Goal: Task Accomplishment & Management: Complete application form

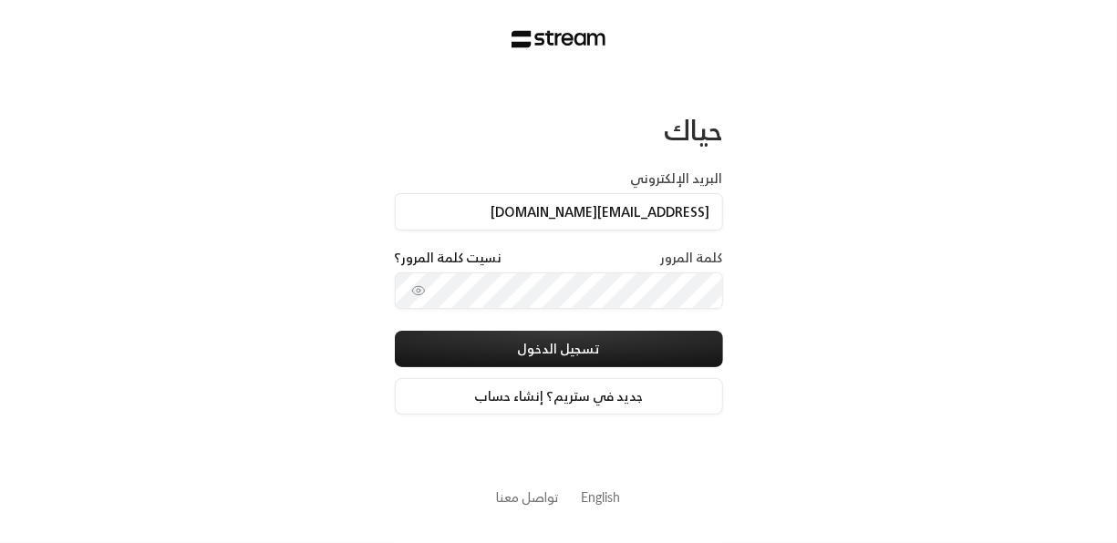
click at [422, 292] on icon "toggle password visibility" at bounding box center [418, 290] width 15 height 15
click at [425, 294] on icon "toggle password visibility" at bounding box center [418, 290] width 15 height 15
click at [395, 331] on button "تسجيل الدخول" at bounding box center [559, 349] width 328 height 36
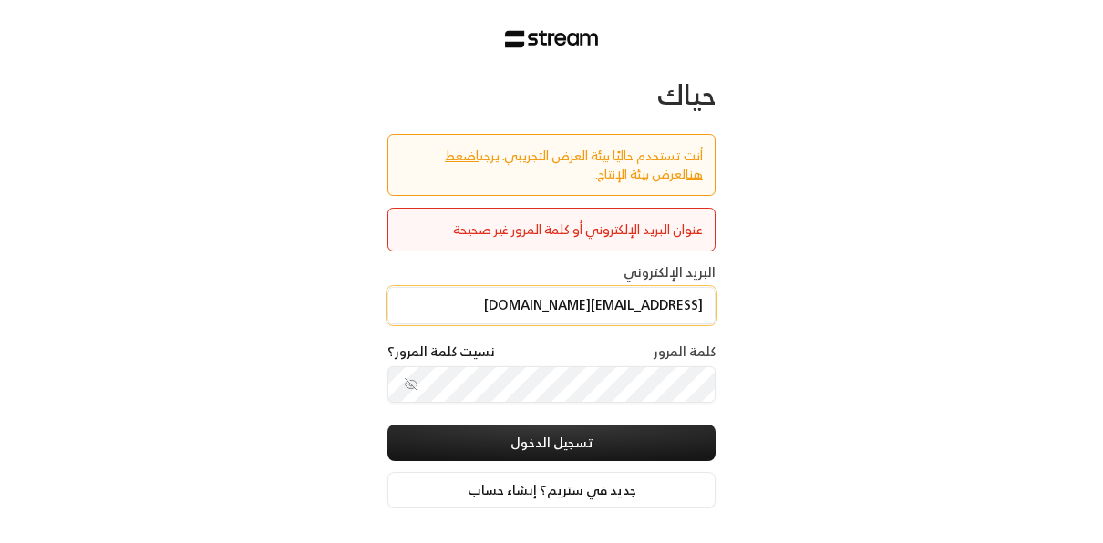
click at [708, 302] on input "[EMAIL_ADDRESS][DOMAIN_NAME]" at bounding box center [551, 305] width 328 height 37
drag, startPoint x: 704, startPoint y: 297, endPoint x: 557, endPoint y: 314, distance: 147.7
click at [557, 314] on input "[EMAIL_ADDRESS][DOMAIN_NAME]" at bounding box center [551, 305] width 328 height 37
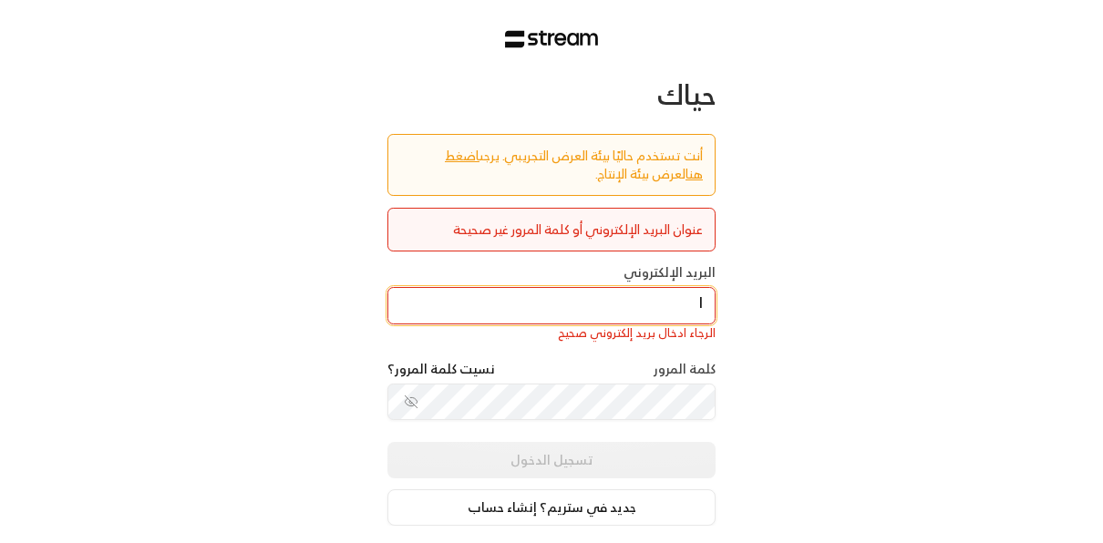
type input "[EMAIL_ADDRESS][DOMAIN_NAME]"
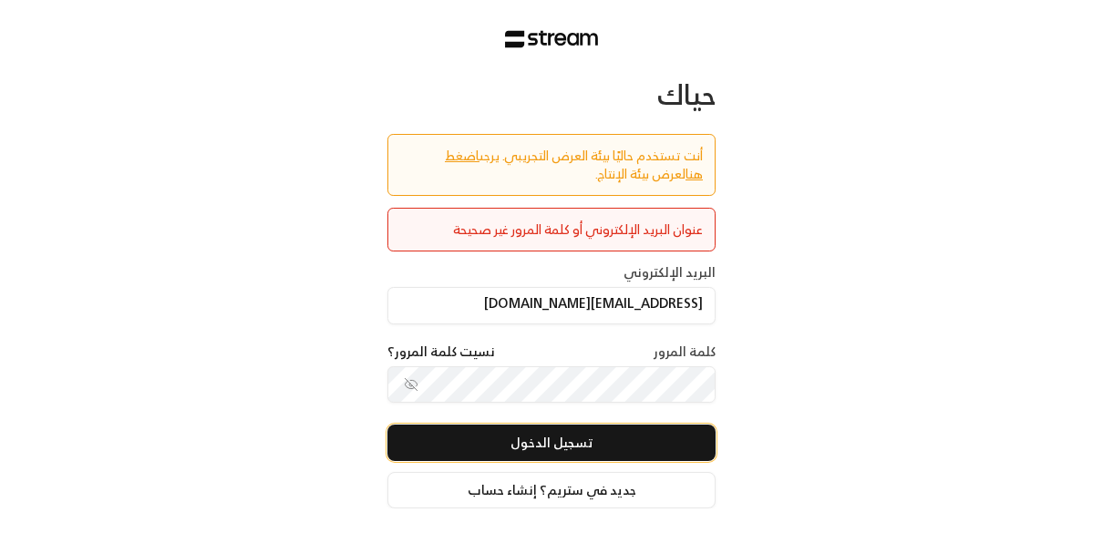
click at [617, 440] on button "تسجيل الدخول" at bounding box center [551, 443] width 328 height 36
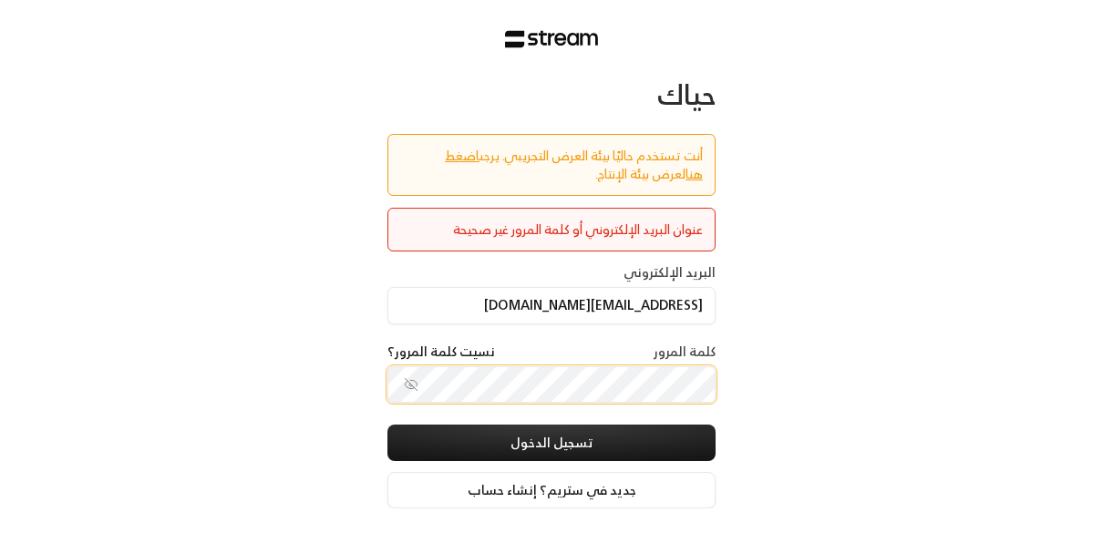
scroll to position [0, 0]
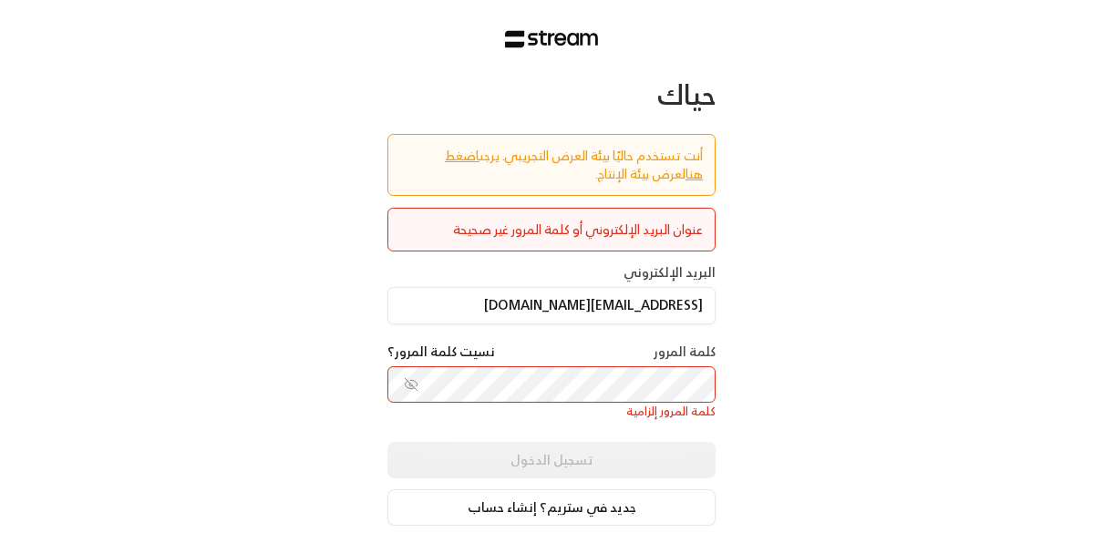
click at [856, 352] on div "حياك أنت تستخدم حاليًا بيئة العرض التجريبي. يرجى اضغط هنا لعرض بيئة الإنتاج. عن…" at bounding box center [551, 309] width 1103 height 619
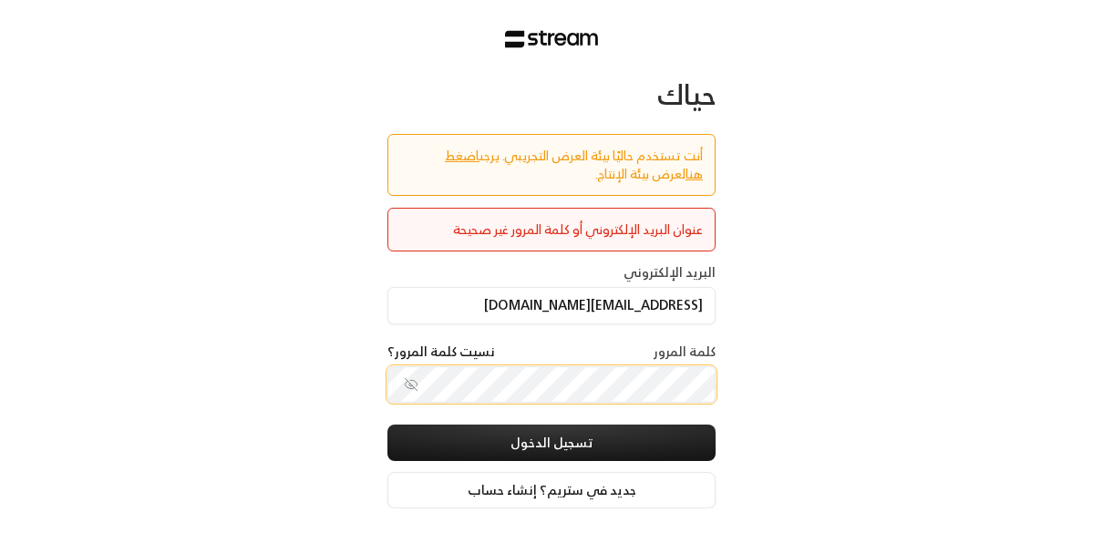
click at [387, 425] on button "تسجيل الدخول" at bounding box center [551, 443] width 328 height 36
click at [788, 327] on div "حياك أنت تستخدم حاليًا بيئة العرض التجريبي. يرجى اضغط هنا لعرض بيئة الإنتاج. عن…" at bounding box center [551, 300] width 1103 height 601
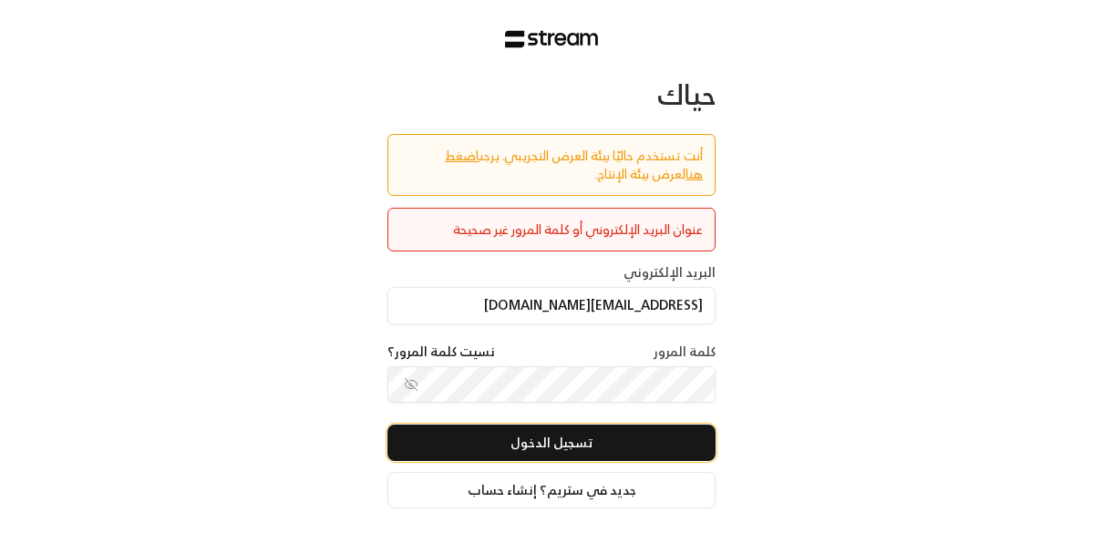
click at [593, 443] on button "تسجيل الدخول" at bounding box center [551, 443] width 328 height 36
click at [623, 436] on button "تسجيل الدخول" at bounding box center [551, 443] width 328 height 36
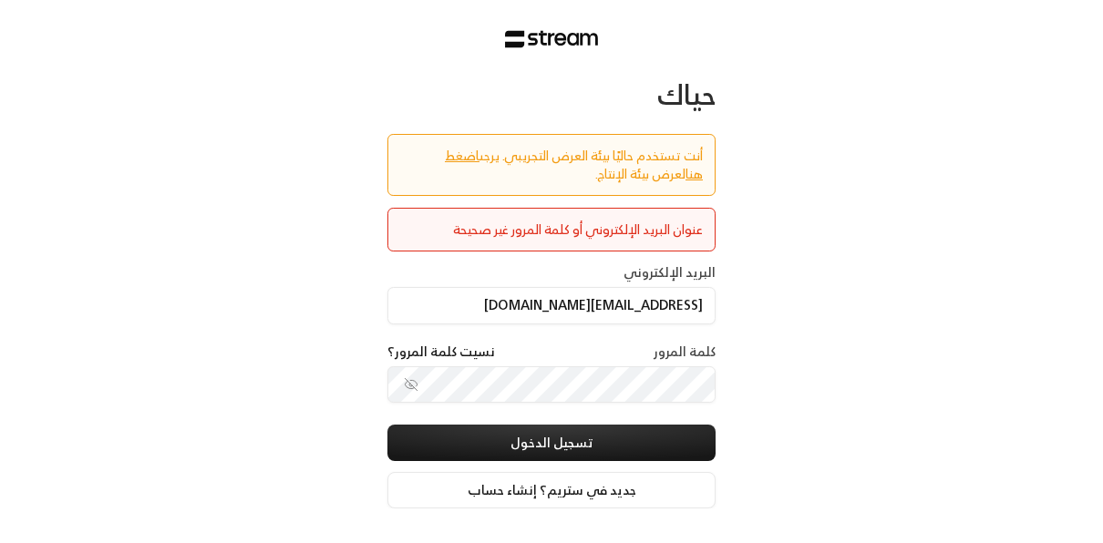
click at [763, 260] on div "حياك أنت تستخدم حاليًا بيئة العرض التجريبي. يرجى اضغط هنا لعرض بيئة الإنتاج. عن…" at bounding box center [551, 300] width 1103 height 601
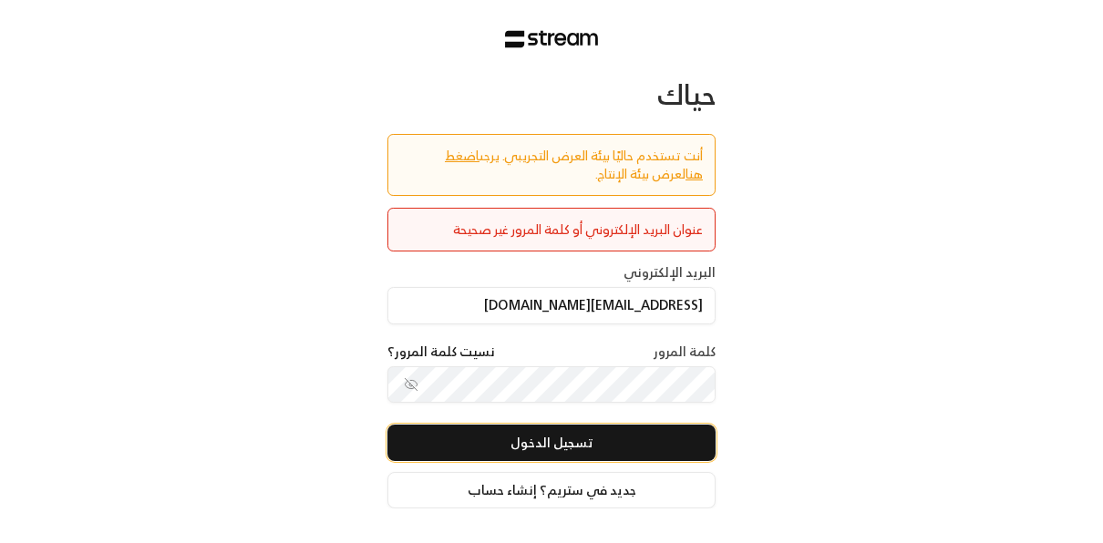
click at [635, 438] on button "تسجيل الدخول" at bounding box center [551, 443] width 328 height 36
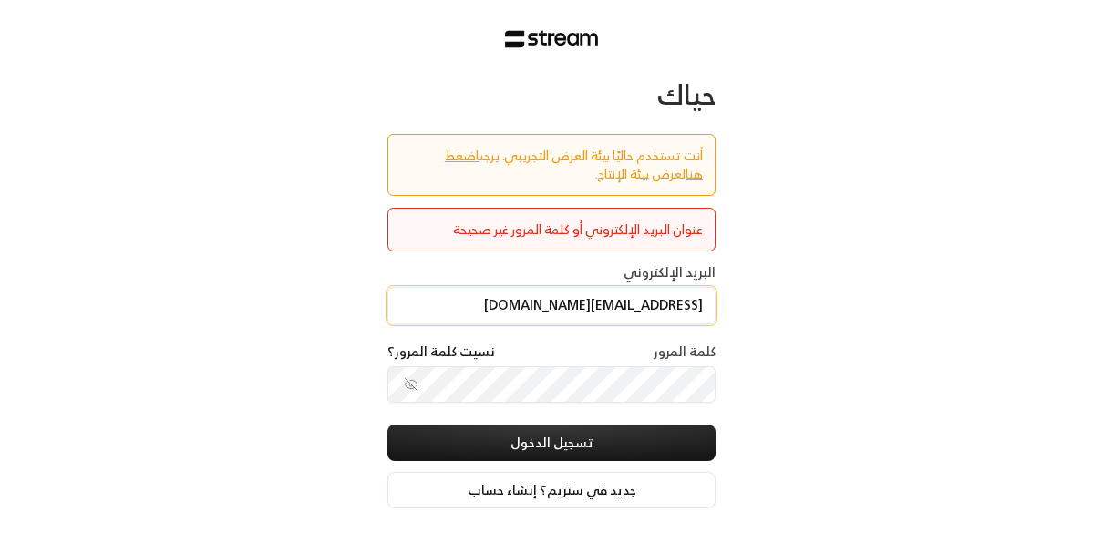
click at [673, 308] on input "[EMAIL_ADDRESS][DOMAIN_NAME]" at bounding box center [551, 305] width 328 height 37
click at [705, 302] on input "[EMAIL_ADDRESS][DOMAIN_NAME]" at bounding box center [551, 305] width 328 height 37
click at [868, 381] on div "حياك أنت تستخدم حاليًا بيئة العرض التجريبي. يرجى اضغط هنا لعرض بيئة الإنتاج. عن…" at bounding box center [551, 300] width 1103 height 601
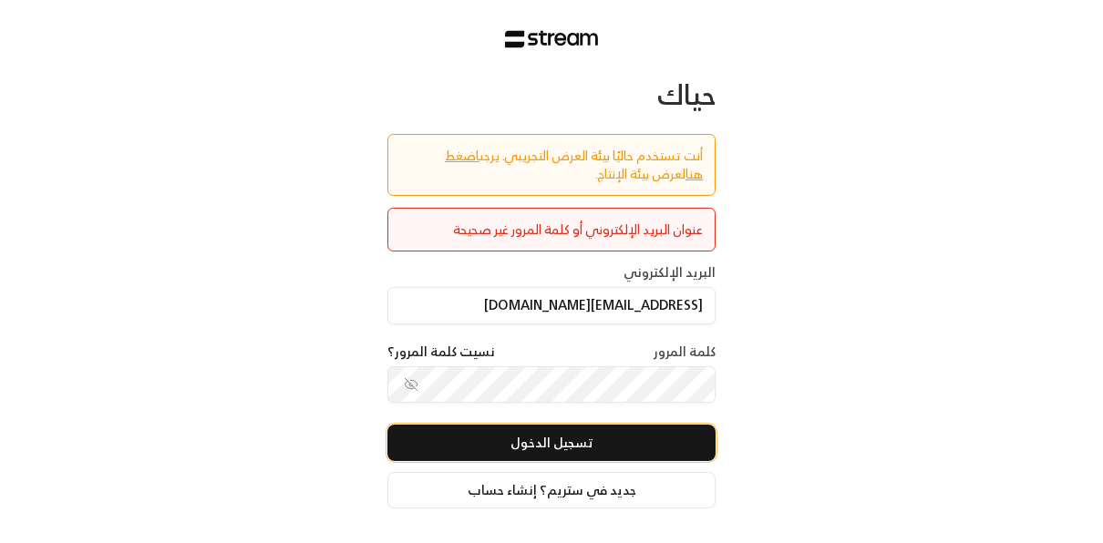
click at [623, 433] on button "تسجيل الدخول" at bounding box center [551, 443] width 328 height 36
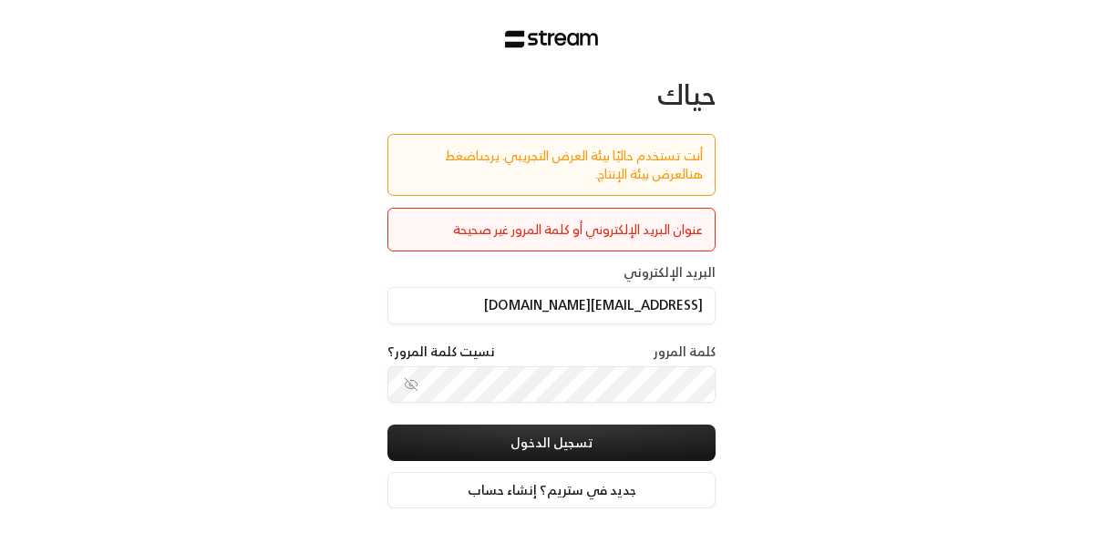
click at [445, 160] on link "اضغط هنا" at bounding box center [574, 164] width 258 height 41
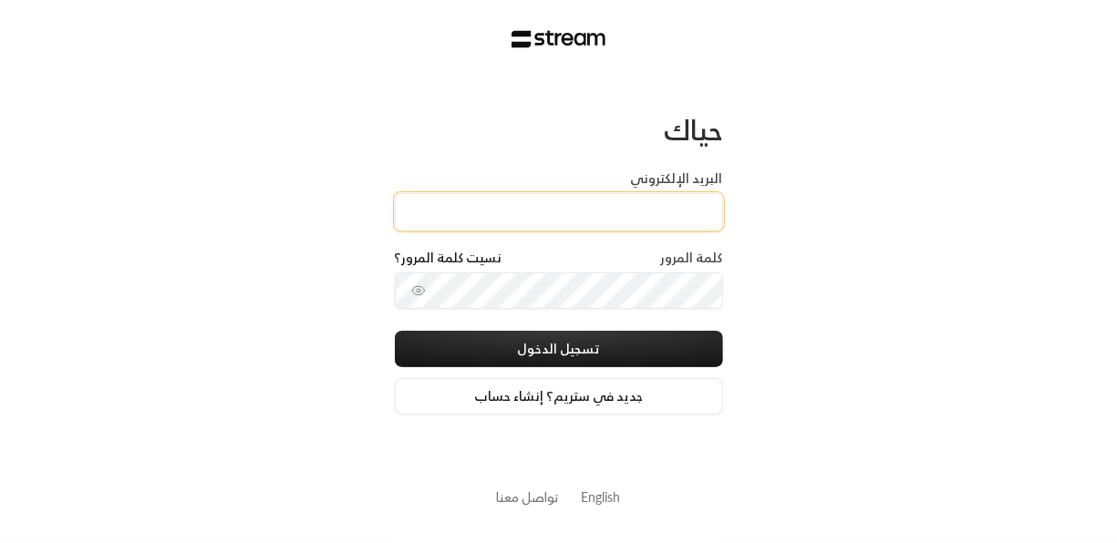
click at [602, 213] on input "البريد الإلكتروني" at bounding box center [559, 211] width 328 height 37
type input "[EMAIL_ADDRESS][DOMAIN_NAME]"
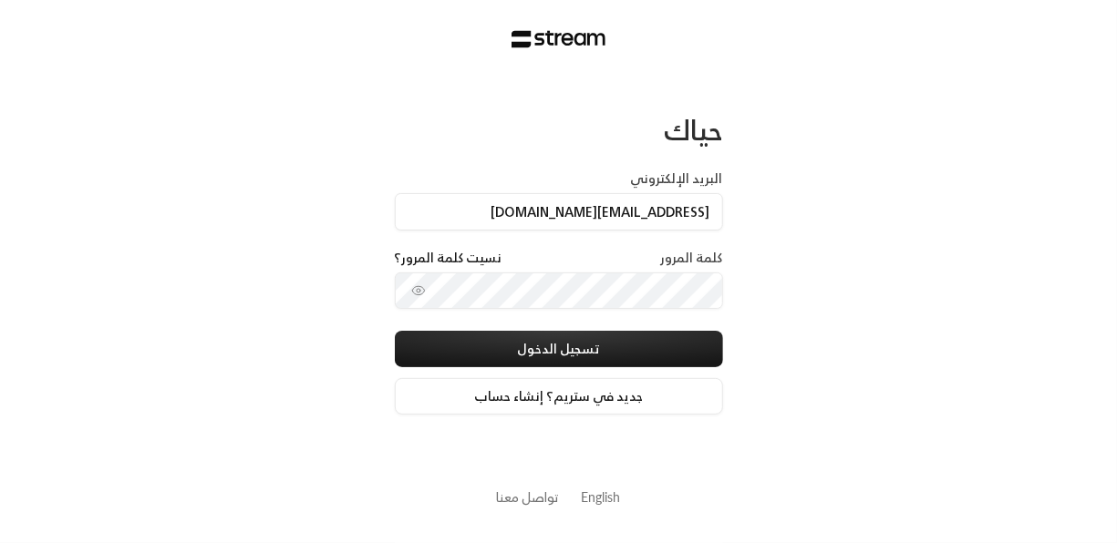
click at [420, 294] on icon "toggle password visibility" at bounding box center [418, 290] width 15 height 15
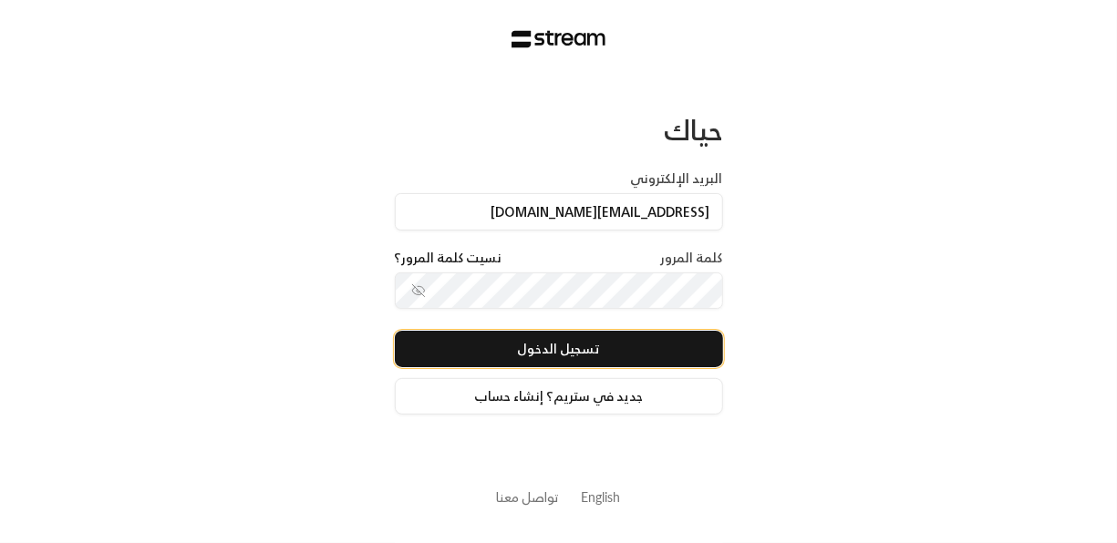
click at [561, 336] on button "تسجيل الدخول" at bounding box center [559, 349] width 328 height 36
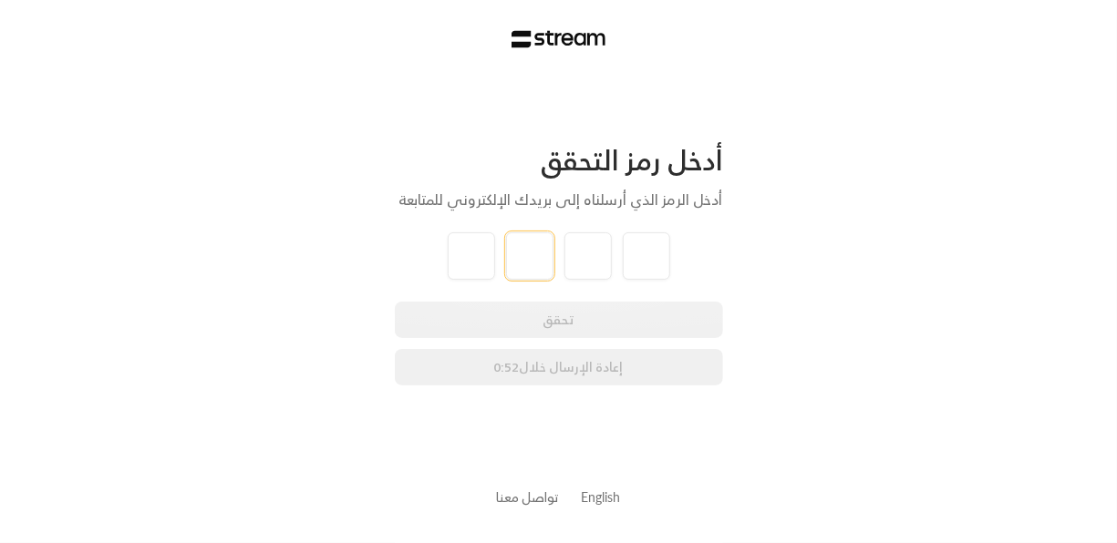
click at [508, 273] on input "tel" at bounding box center [529, 255] width 47 height 47
click at [472, 255] on input "tel" at bounding box center [471, 255] width 47 height 47
type input "0"
type input "4"
type input "2"
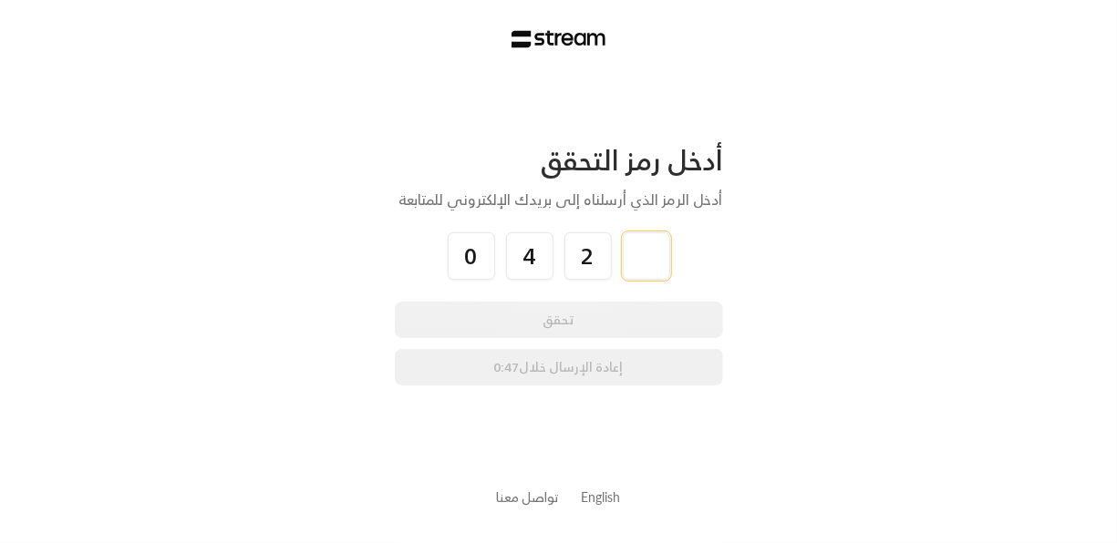
type input "3"
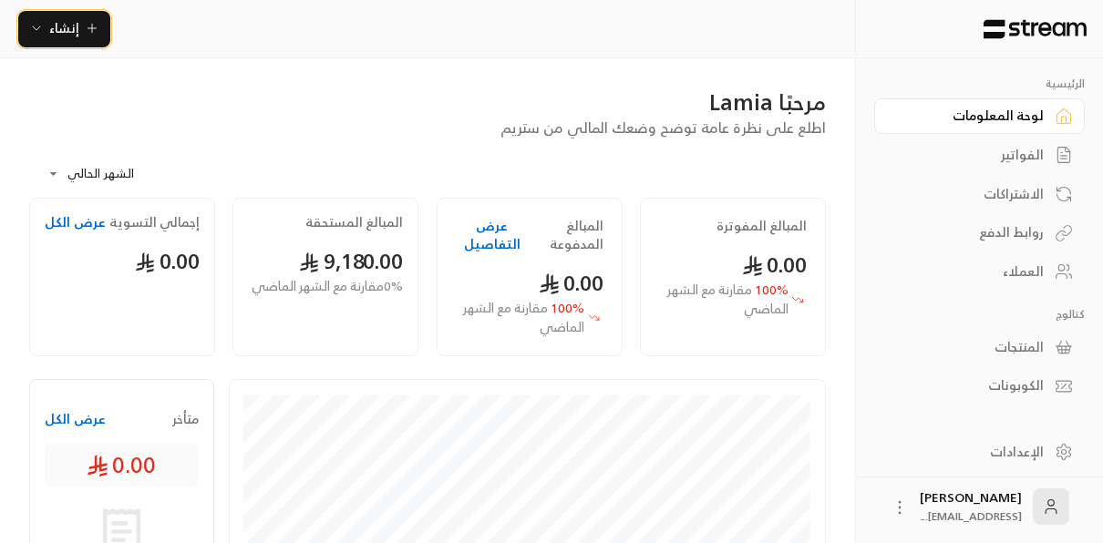
click at [66, 38] on span "إنشاء" at bounding box center [64, 27] width 30 height 23
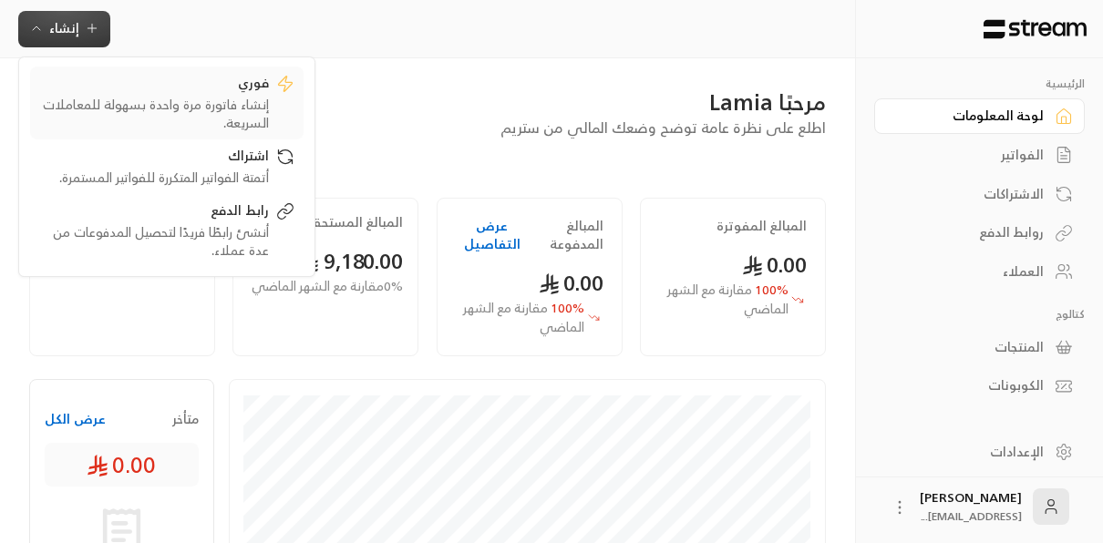
click at [287, 125] on div "فوري إنشاء فاتورة مرة واحدة بسهولة للمعاملات السريعة." at bounding box center [166, 103] width 255 height 58
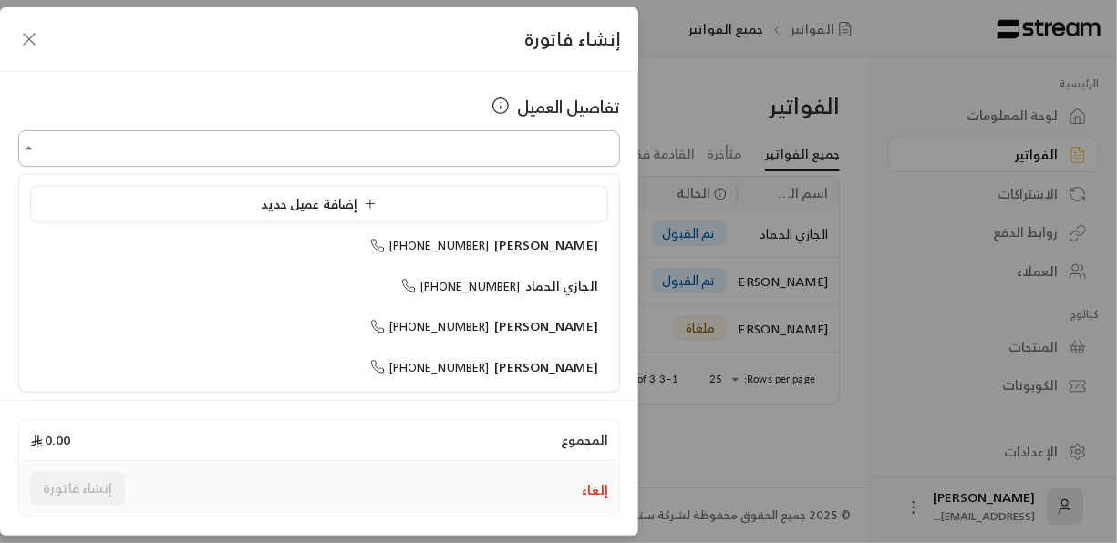
click at [437, 159] on input "اختر العميل" at bounding box center [319, 149] width 602 height 32
click at [561, 355] on span "بدر قشقري" at bounding box center [546, 366] width 104 height 23
type input "**********"
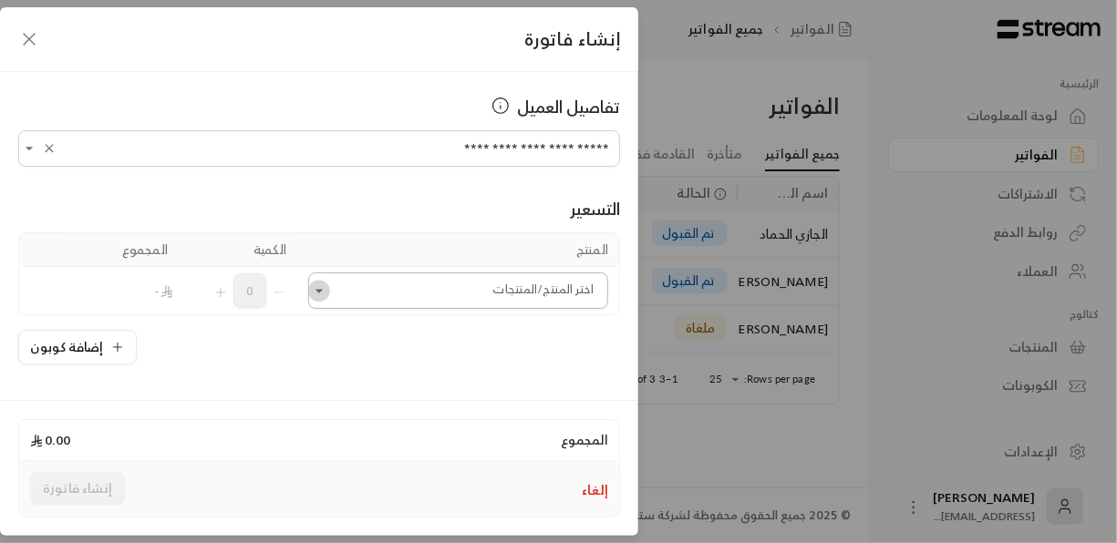
click at [328, 282] on icon "Open" at bounding box center [319, 291] width 18 height 18
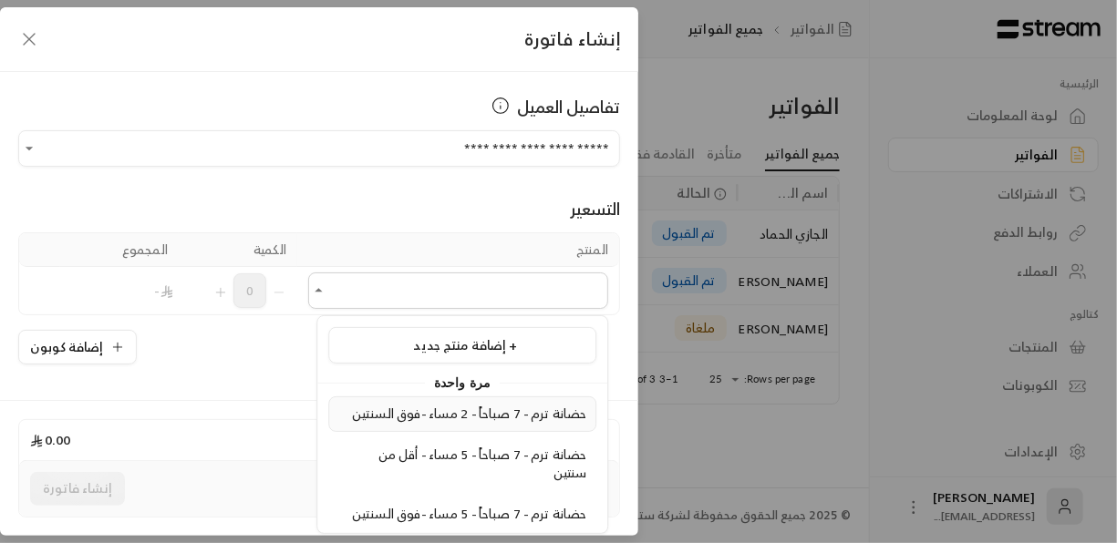
click at [479, 417] on span "حضانة ترم - 7 صباحاً - 2 مساء -فوق السنتين" at bounding box center [469, 413] width 234 height 23
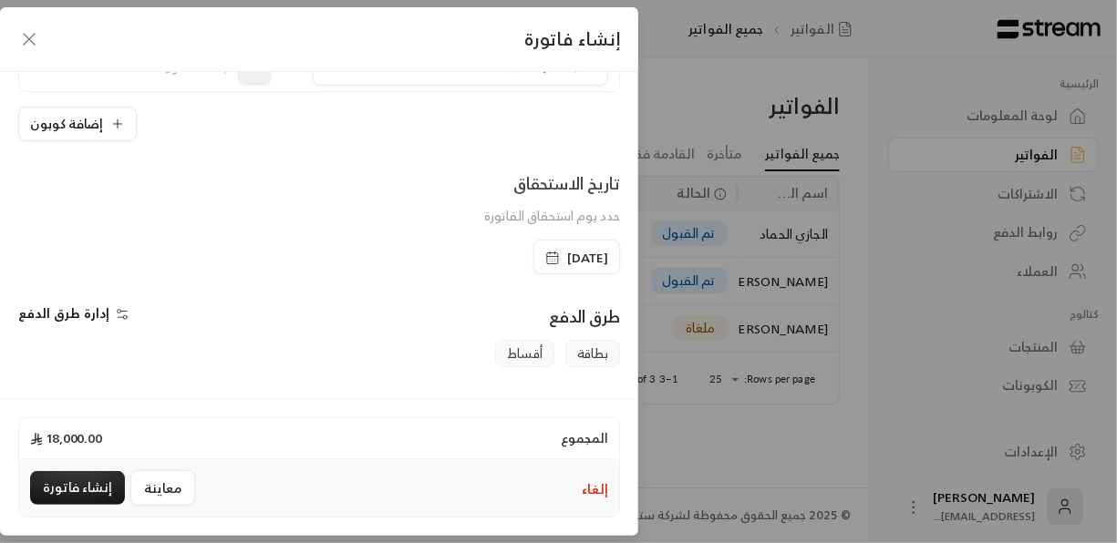
scroll to position [273, 0]
click at [118, 108] on button "إضافة كوبون" at bounding box center [77, 123] width 118 height 35
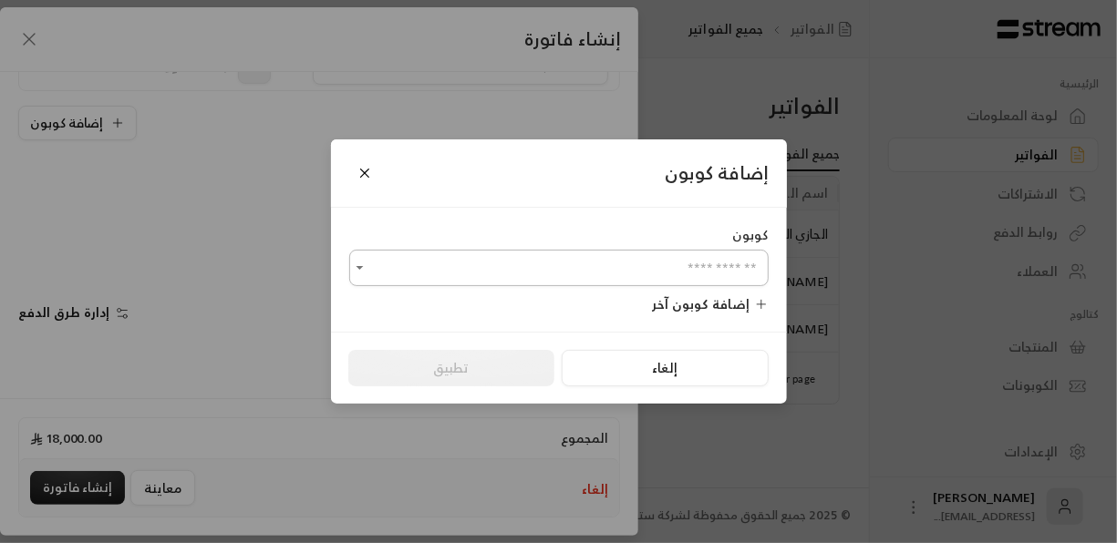
click at [712, 279] on input "اختر العميل" at bounding box center [558, 268] width 419 height 32
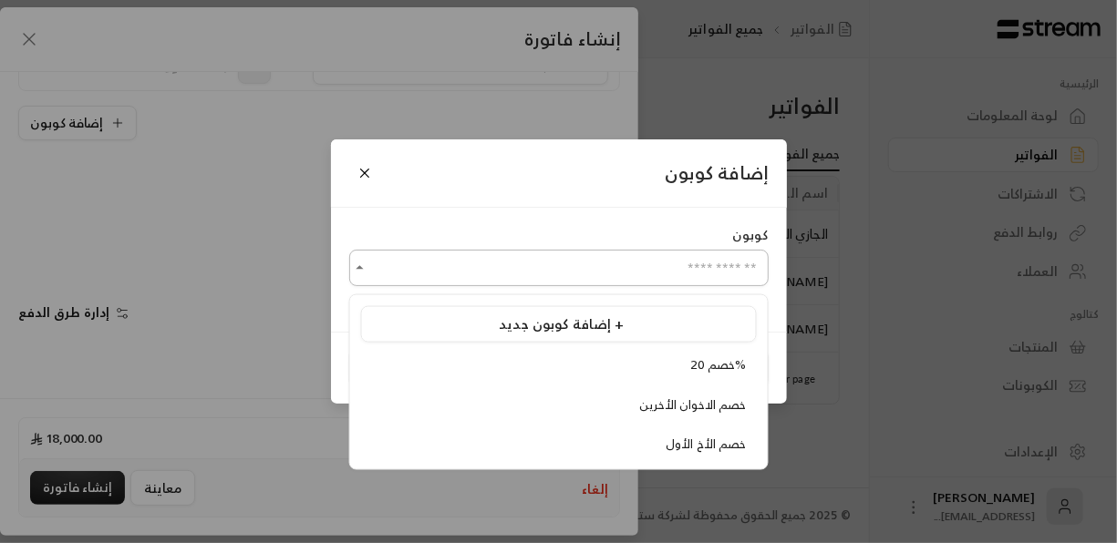
click at [360, 269] on icon "Close" at bounding box center [358, 268] width 7 height 4
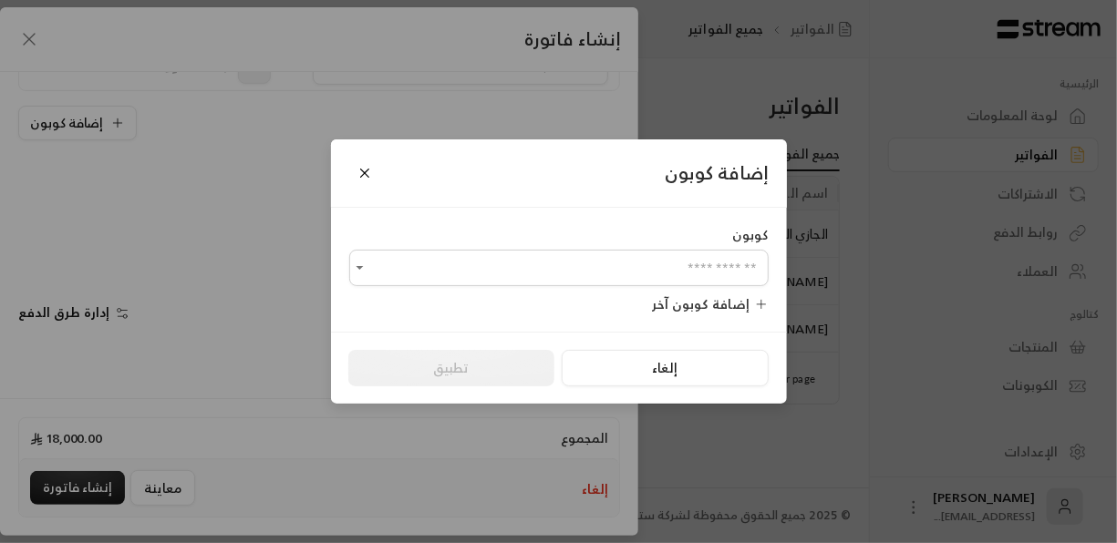
click at [759, 308] on icon at bounding box center [761, 304] width 15 height 15
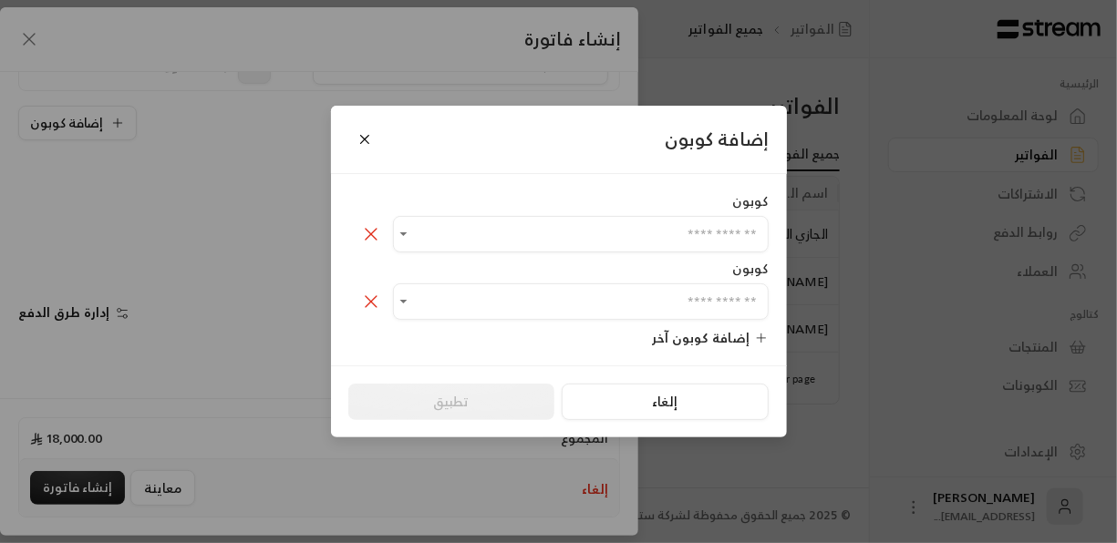
click at [361, 231] on icon at bounding box center [371, 234] width 22 height 22
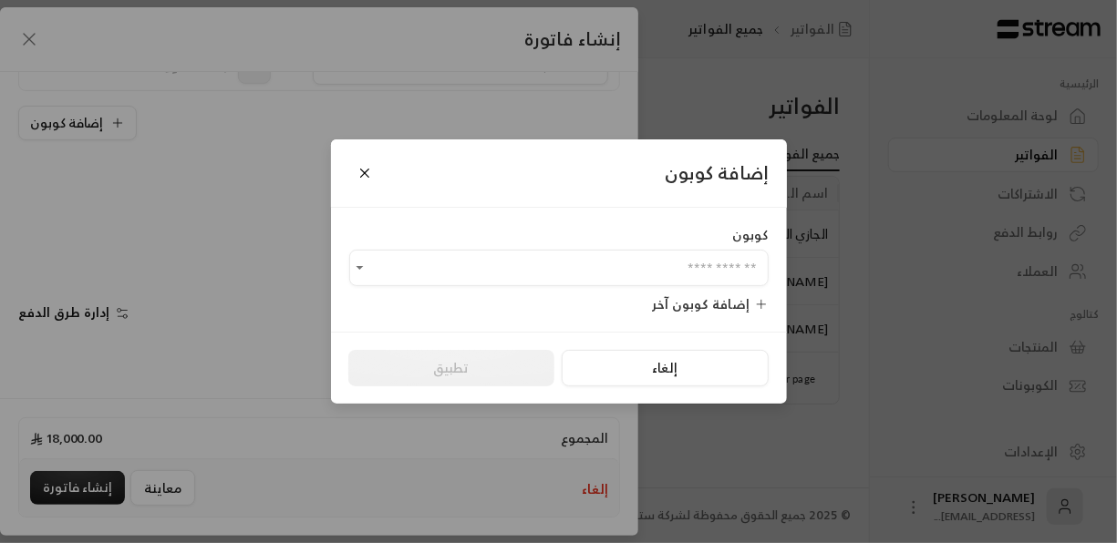
click at [759, 304] on icon at bounding box center [761, 304] width 15 height 15
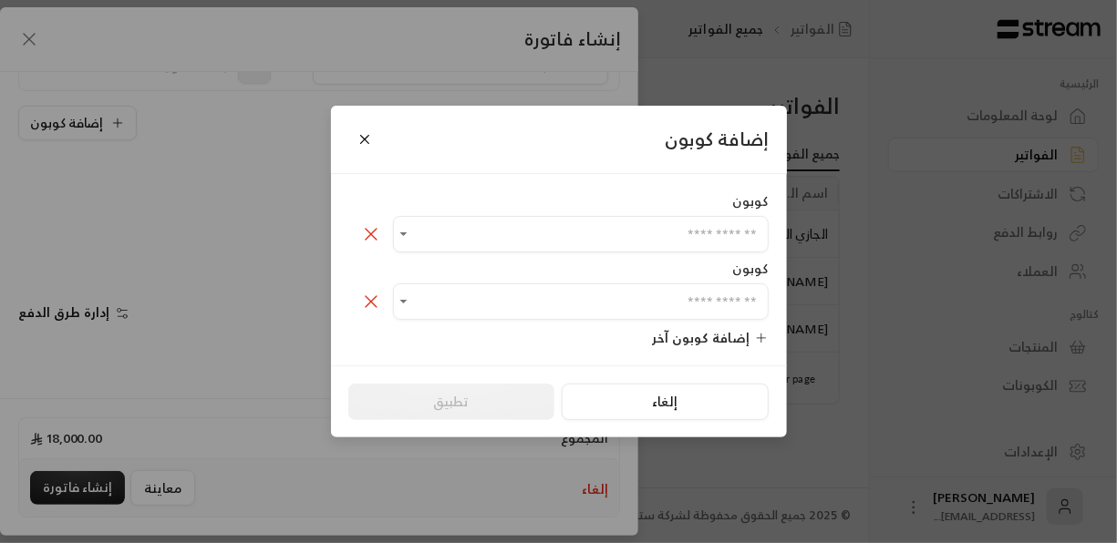
click at [376, 304] on icon at bounding box center [371, 302] width 22 height 22
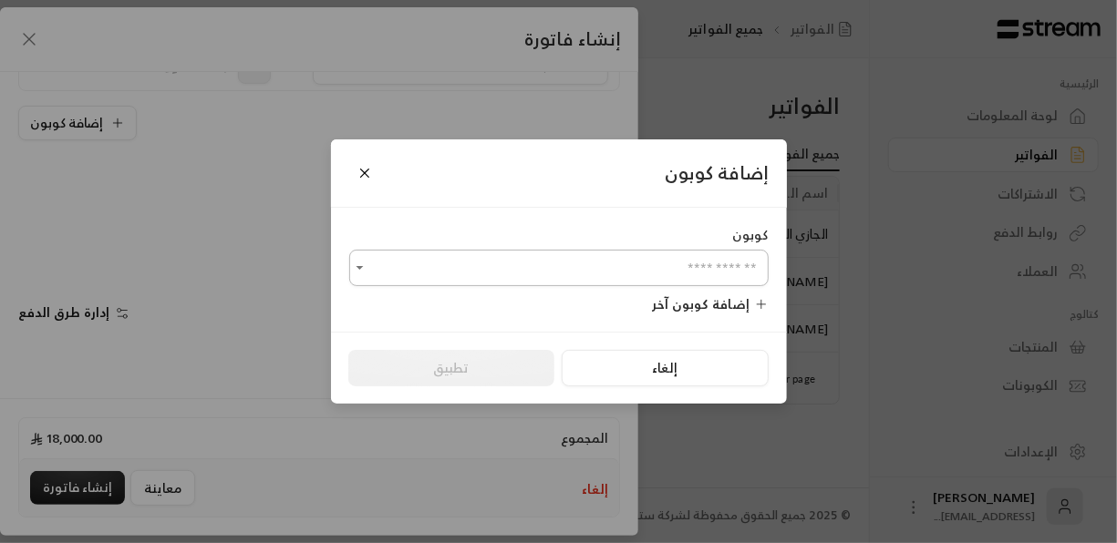
click at [370, 255] on input "اختر العميل" at bounding box center [558, 268] width 419 height 32
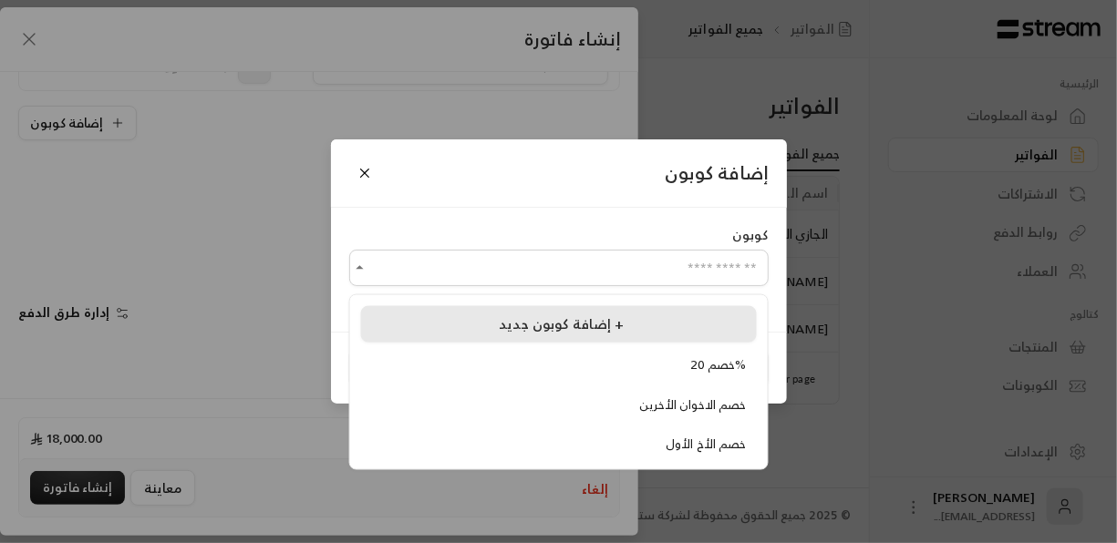
click at [596, 334] on span "إضافة كوبون جديد +" at bounding box center [561, 323] width 125 height 25
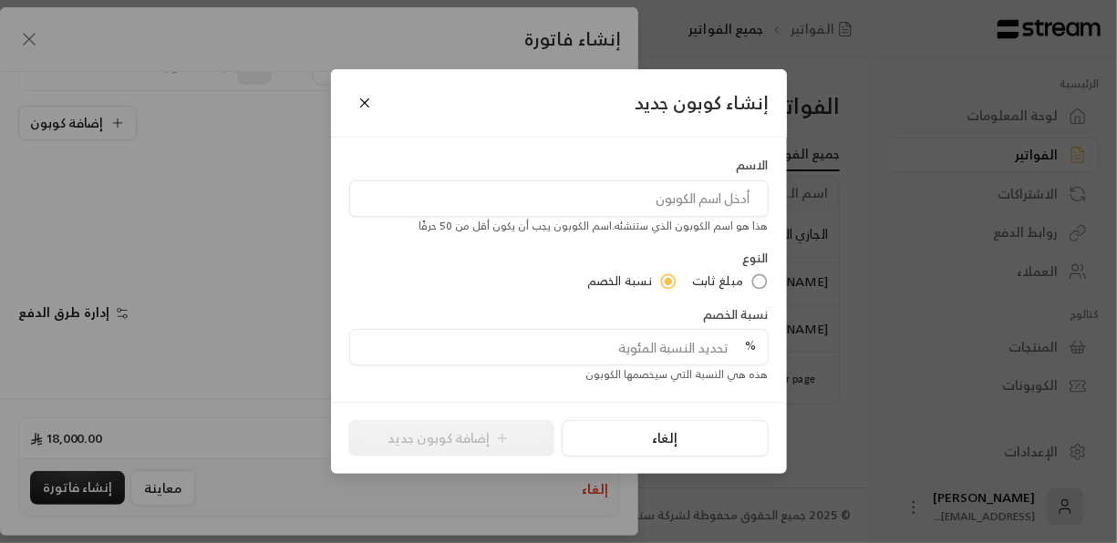
click at [695, 186] on input at bounding box center [558, 198] width 419 height 36
type input "o"
type input "خصم 15%"
click at [723, 348] on input "tel" at bounding box center [553, 347] width 385 height 35
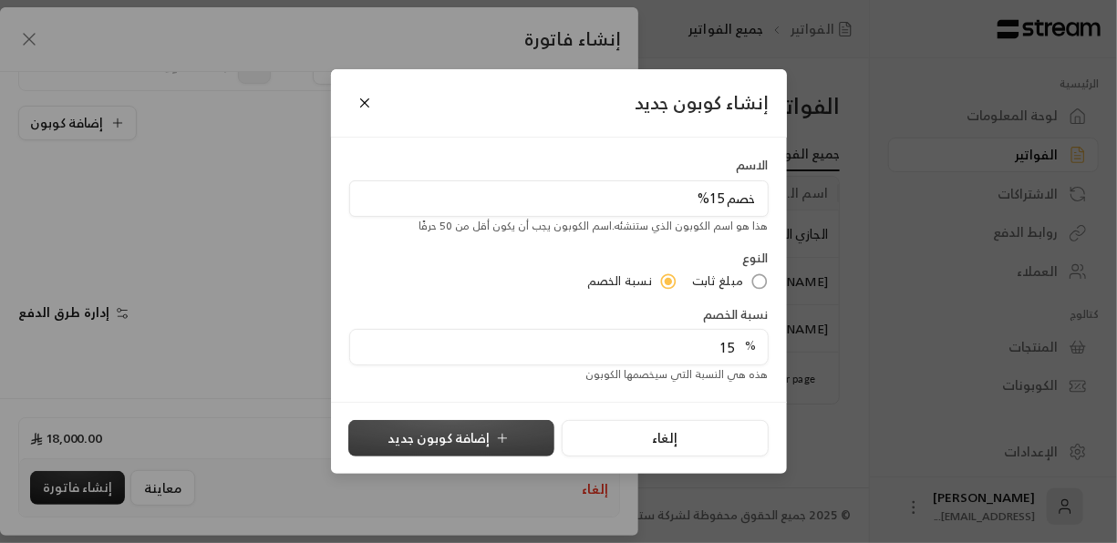
type input "15"
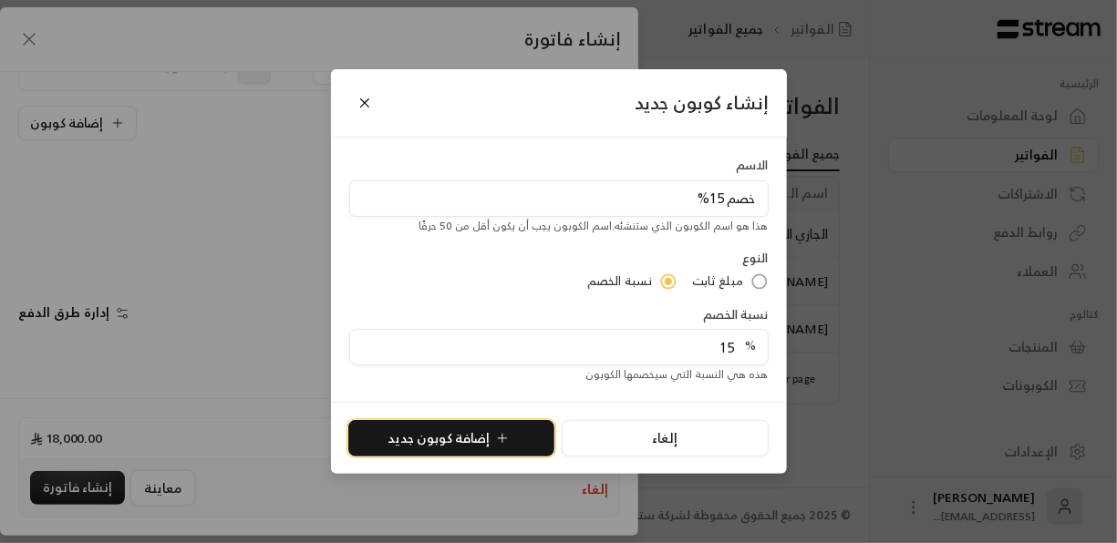
click at [472, 450] on button "إضافة كوبون جديد" at bounding box center [451, 438] width 206 height 36
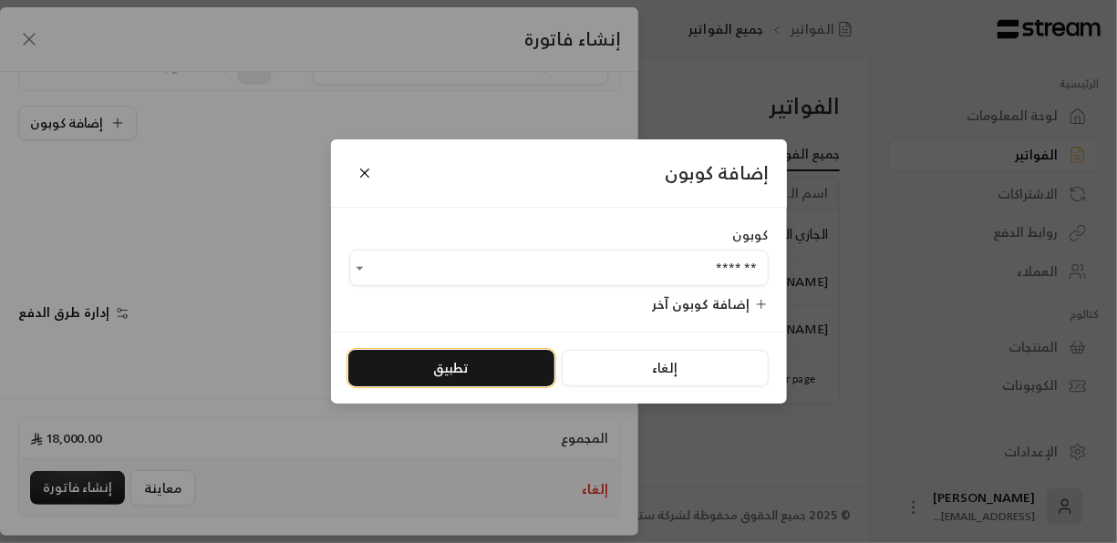
click at [429, 361] on button "تطبيق" at bounding box center [451, 368] width 206 height 36
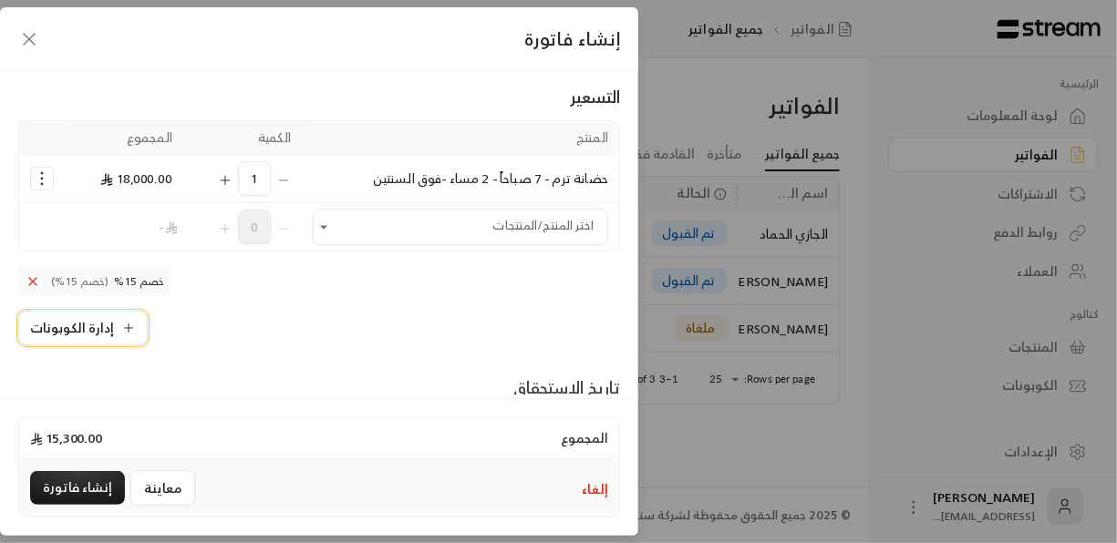
scroll to position [463, 0]
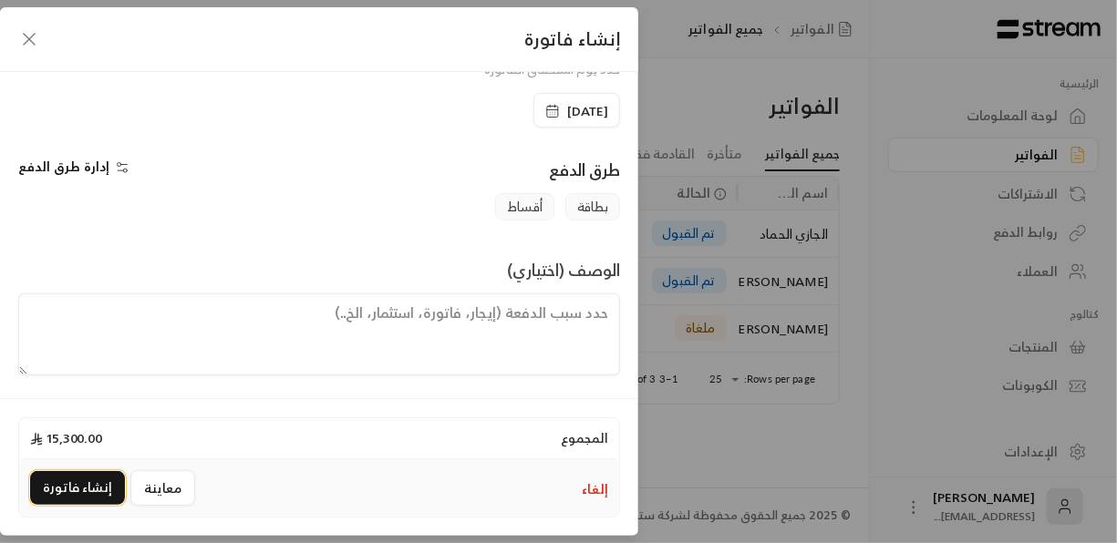
click at [79, 481] on button "إنشاء فاتورة" at bounding box center [77, 488] width 95 height 34
